Goal: Information Seeking & Learning: Learn about a topic

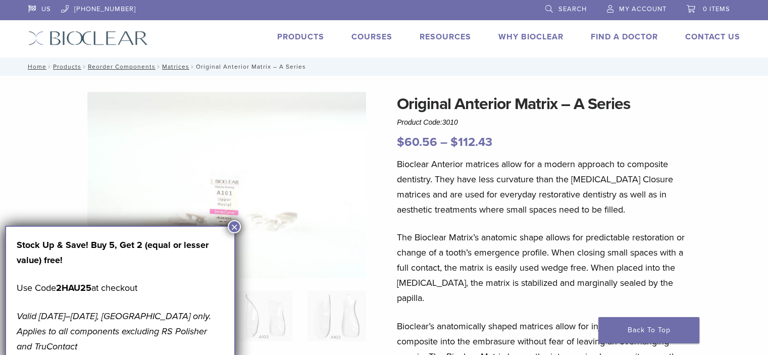
click at [226, 228] on div "Stock Up & Save! Buy 5, Get 2 (equal or lesser value) free! Use Code 2HAU25 at …" at bounding box center [120, 296] width 230 height 140
click at [235, 225] on button "×" at bounding box center [234, 226] width 13 height 13
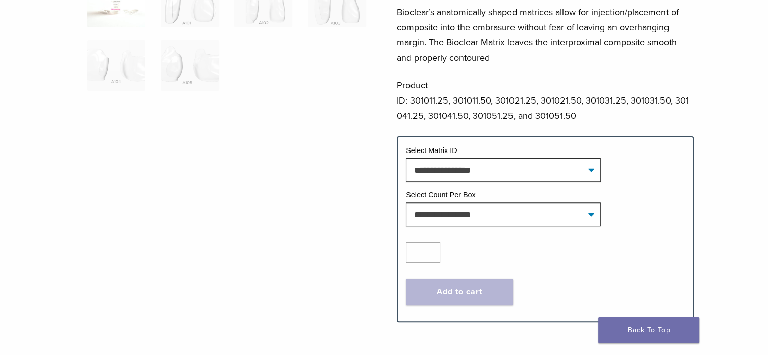
scroll to position [319, 0]
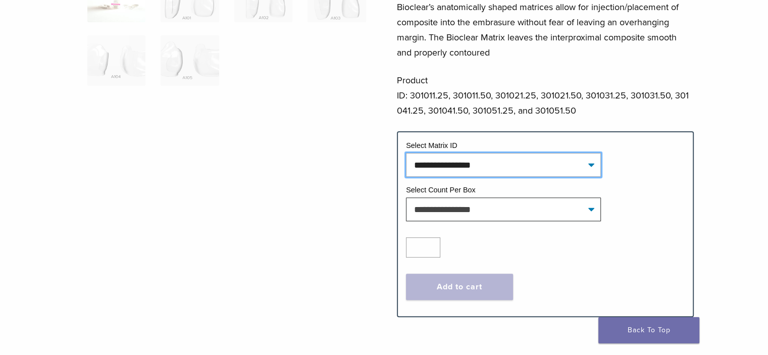
click at [592, 153] on select "**********" at bounding box center [503, 164] width 195 height 23
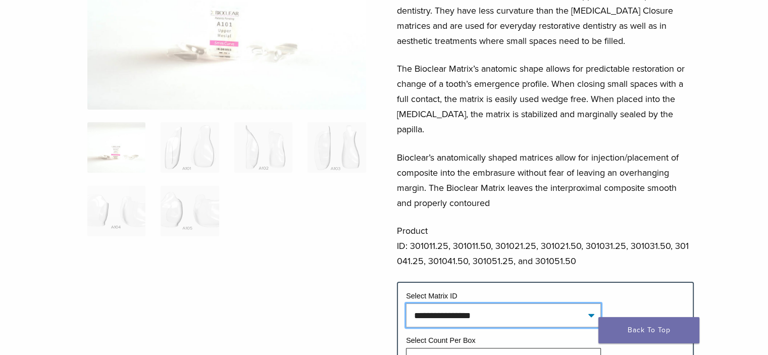
scroll to position [135, 0]
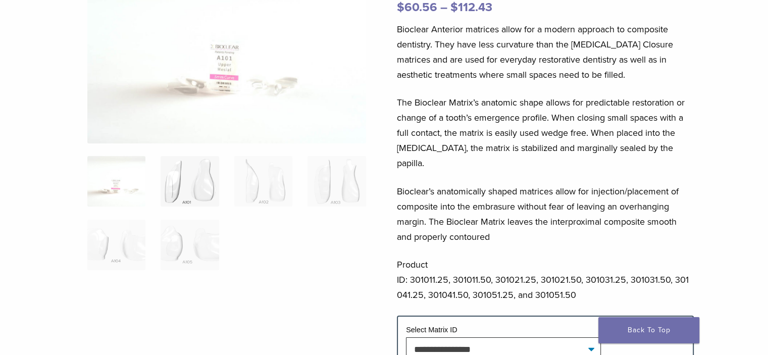
click at [199, 193] on img at bounding box center [190, 181] width 58 height 50
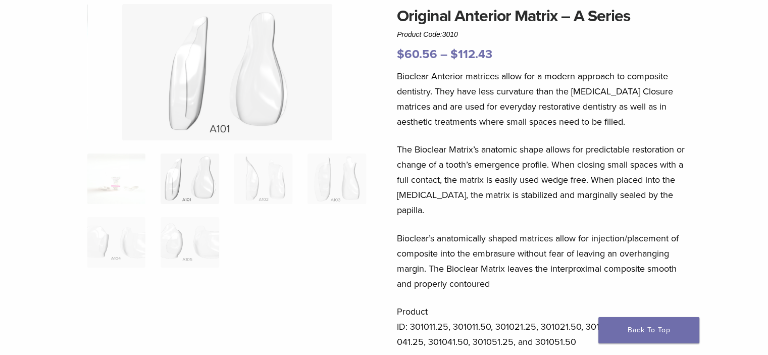
scroll to position [72, 0]
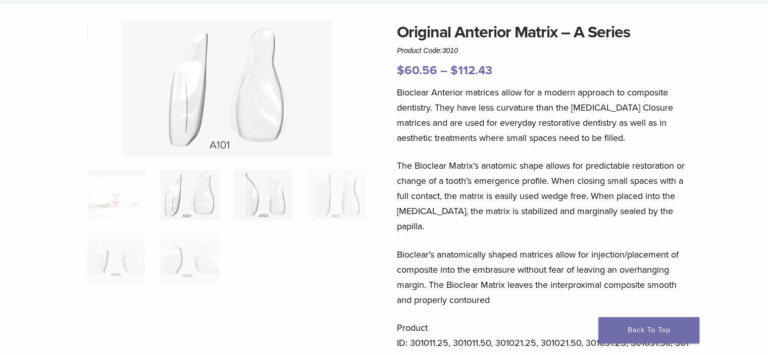
click at [265, 206] on img at bounding box center [263, 195] width 58 height 50
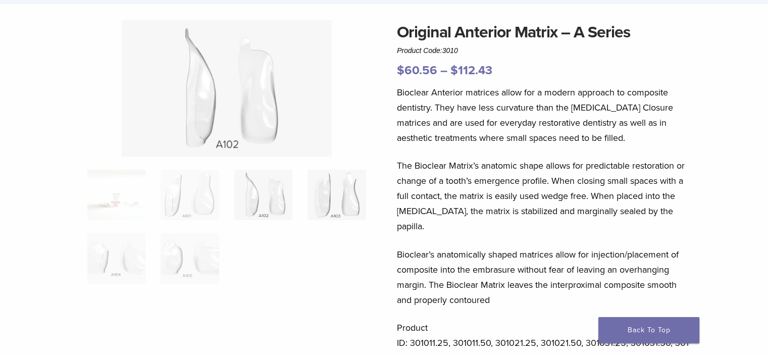
click at [351, 198] on img at bounding box center [337, 195] width 58 height 50
click at [123, 262] on img at bounding box center [116, 258] width 58 height 50
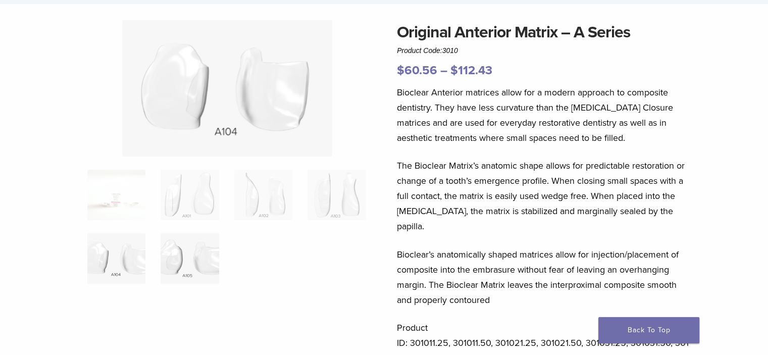
click at [180, 257] on img at bounding box center [190, 258] width 58 height 50
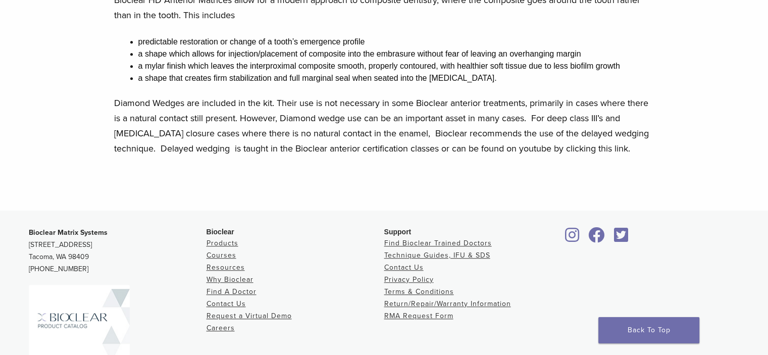
scroll to position [636, 0]
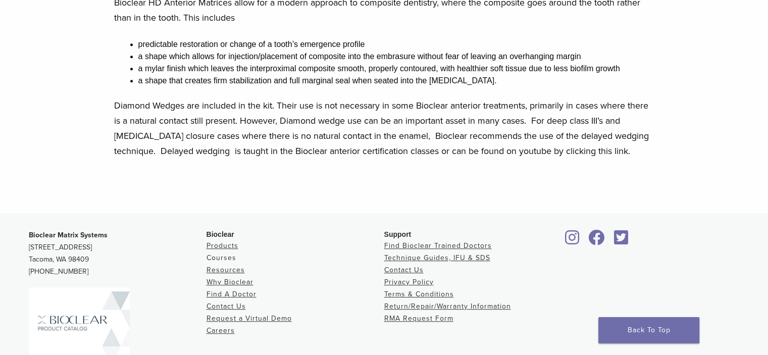
click at [224, 254] on link "Courses" at bounding box center [222, 257] width 30 height 9
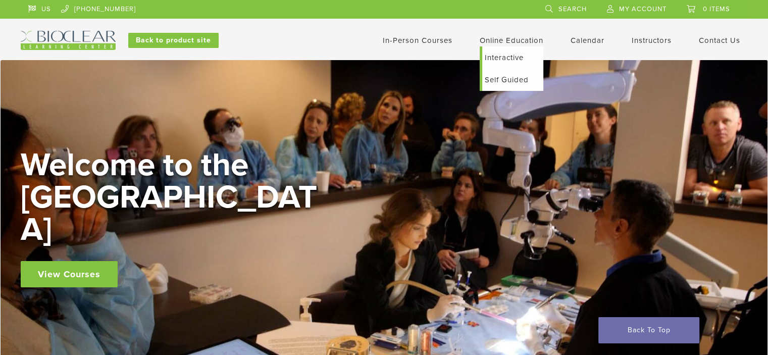
click at [503, 78] on link "Self Guided" at bounding box center [512, 80] width 61 height 22
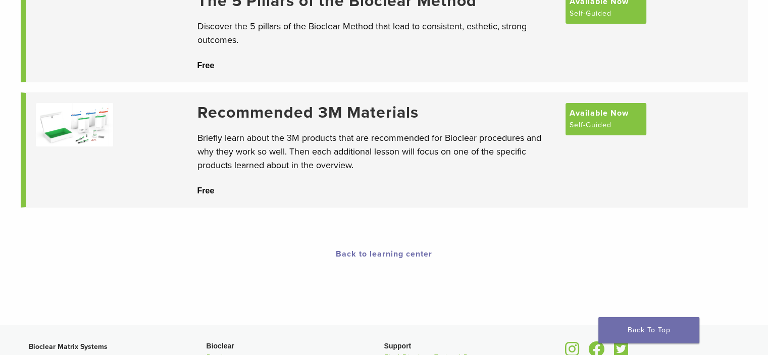
scroll to position [148, 0]
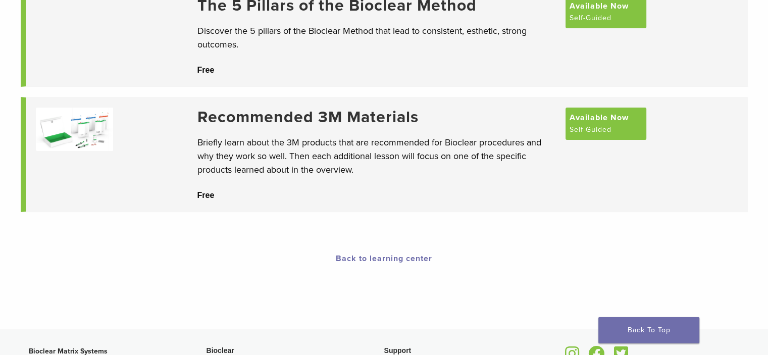
click at [298, 115] on h3 "Recommended 3M Materials" at bounding box center [376, 117] width 358 height 19
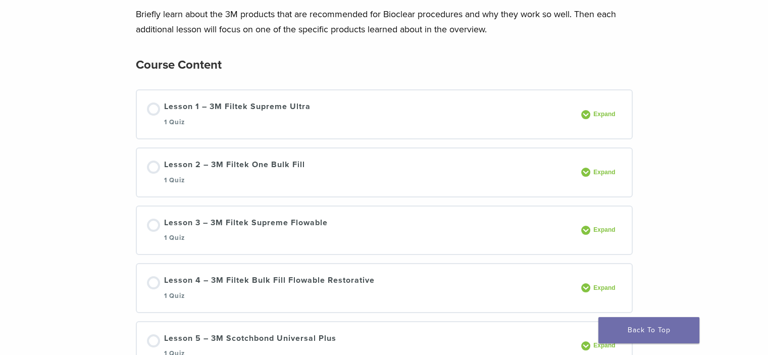
scroll to position [91, 0]
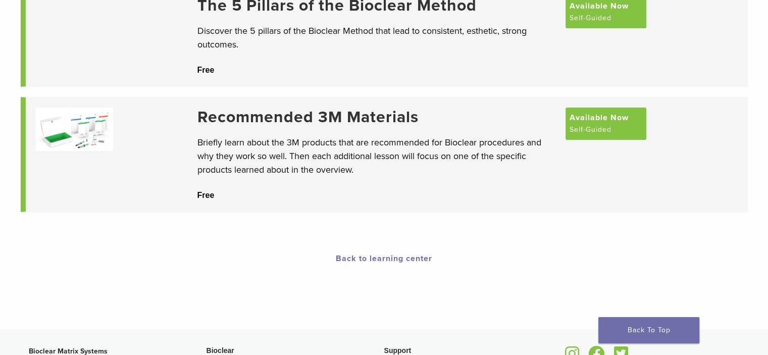
scroll to position [148, 0]
click at [610, 11] on span "Available Now" at bounding box center [599, 5] width 59 height 12
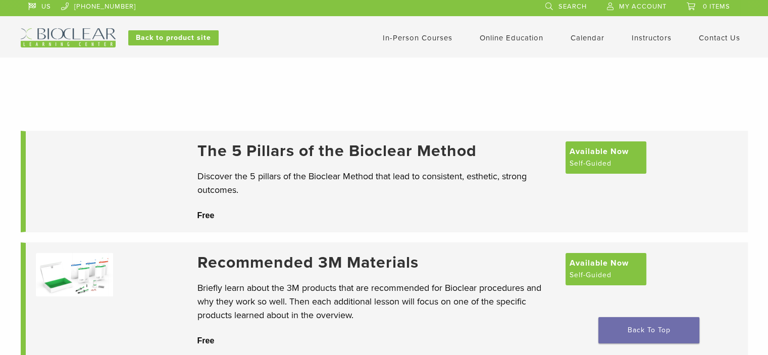
scroll to position [0, 0]
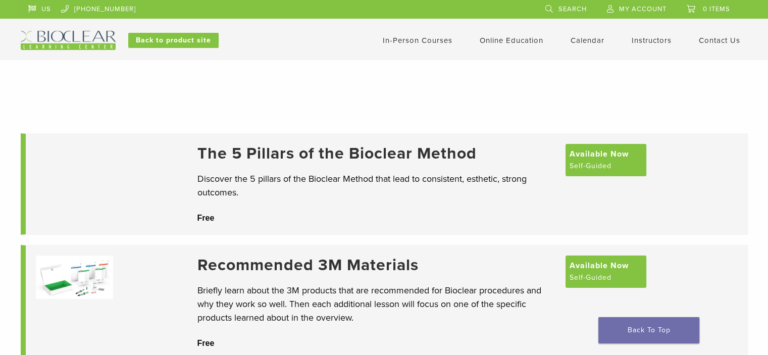
click at [424, 42] on link "In-Person Courses" at bounding box center [418, 40] width 70 height 9
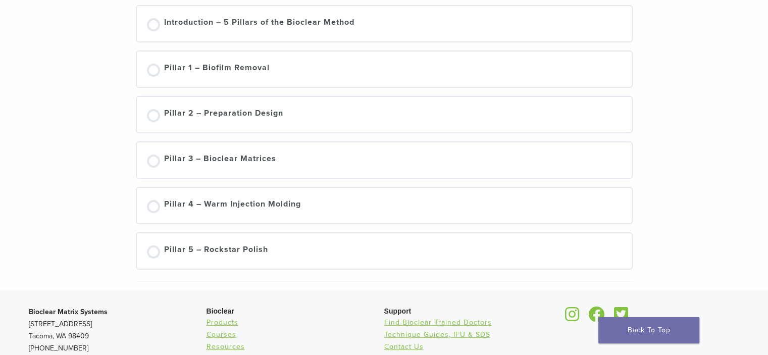
scroll to position [199, 0]
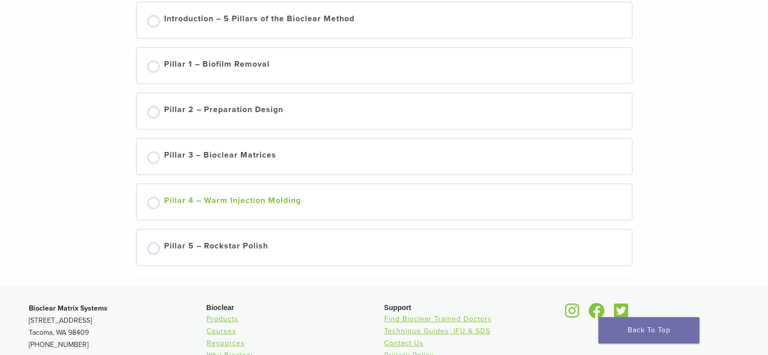
click at [235, 199] on div "Pillar 4 – Warm Injection Molding" at bounding box center [232, 201] width 137 height 15
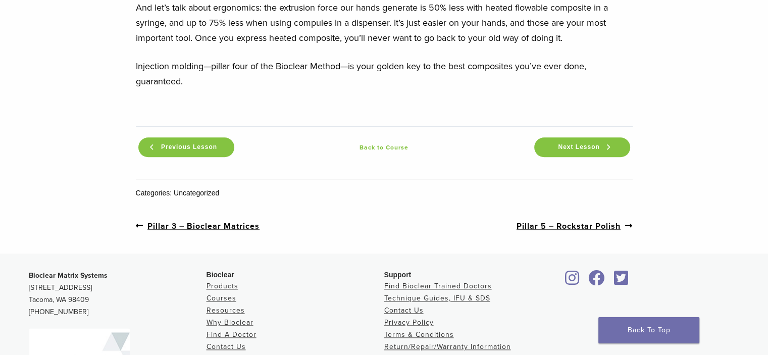
scroll to position [1156, 0]
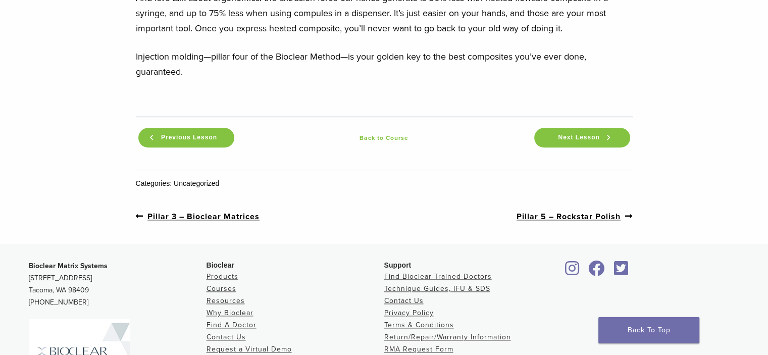
click at [170, 215] on link "Previous post: Pillar 3 – Bioclear Matrices" at bounding box center [198, 216] width 124 height 13
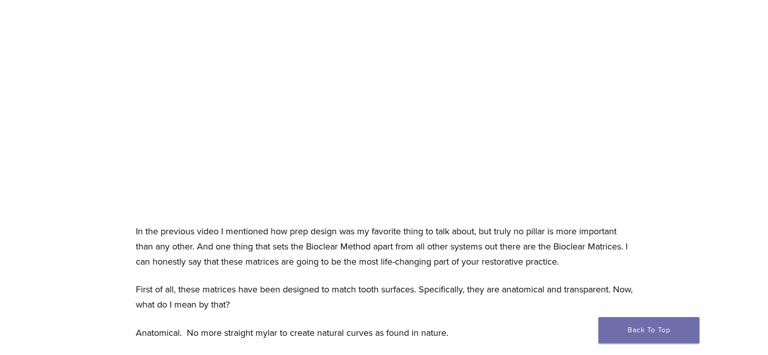
scroll to position [205, 0]
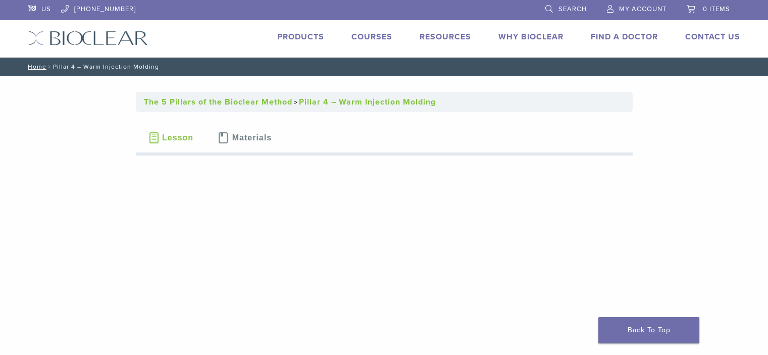
scroll to position [1154, 0]
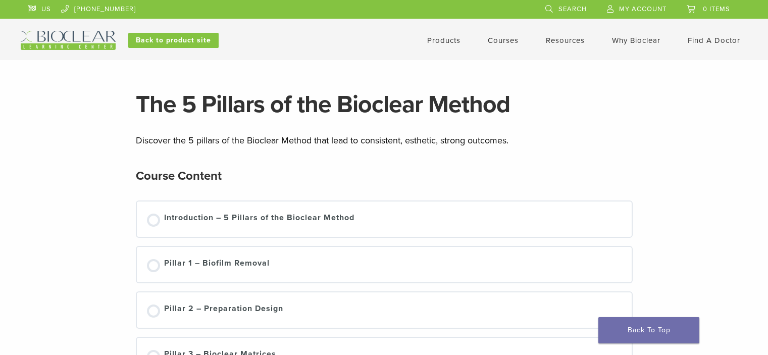
scroll to position [199, 0]
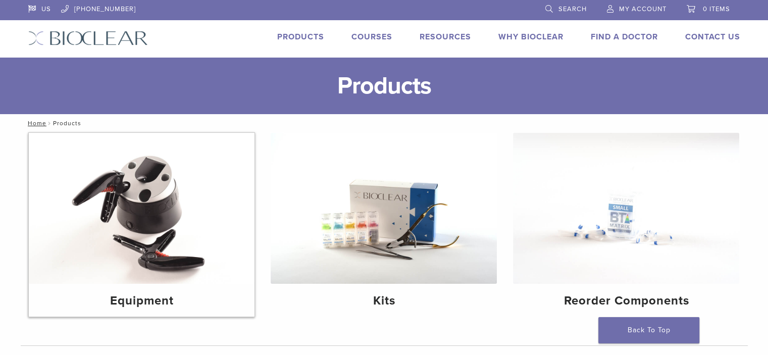
click at [147, 224] on img at bounding box center [142, 208] width 226 height 151
